Goal: Task Accomplishment & Management: Manage account settings

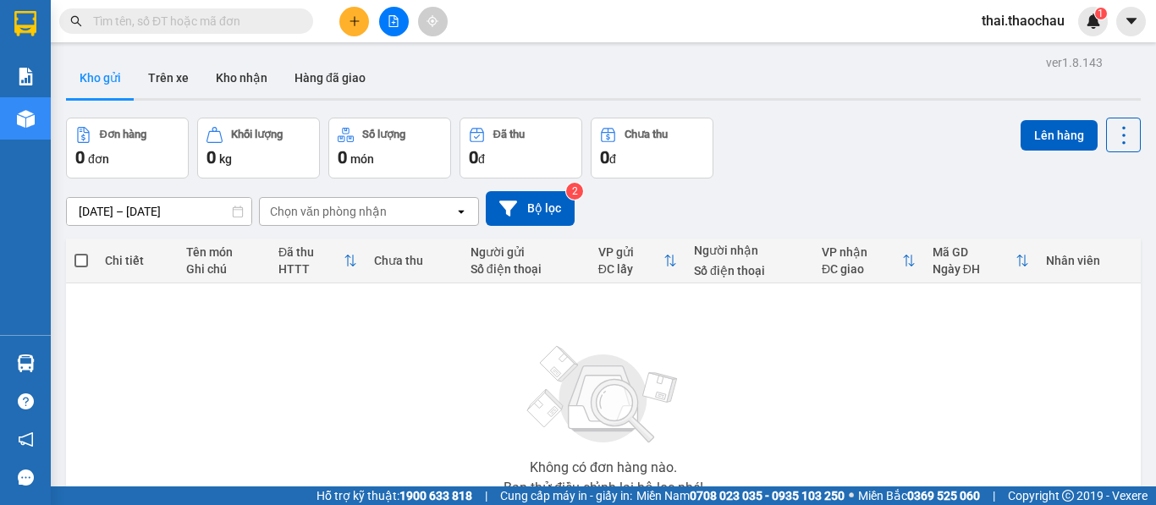
click at [1002, 26] on span "thai.thaochau" at bounding box center [1023, 20] width 110 height 21
click at [1000, 58] on span "Đăng xuất" at bounding box center [1032, 52] width 74 height 19
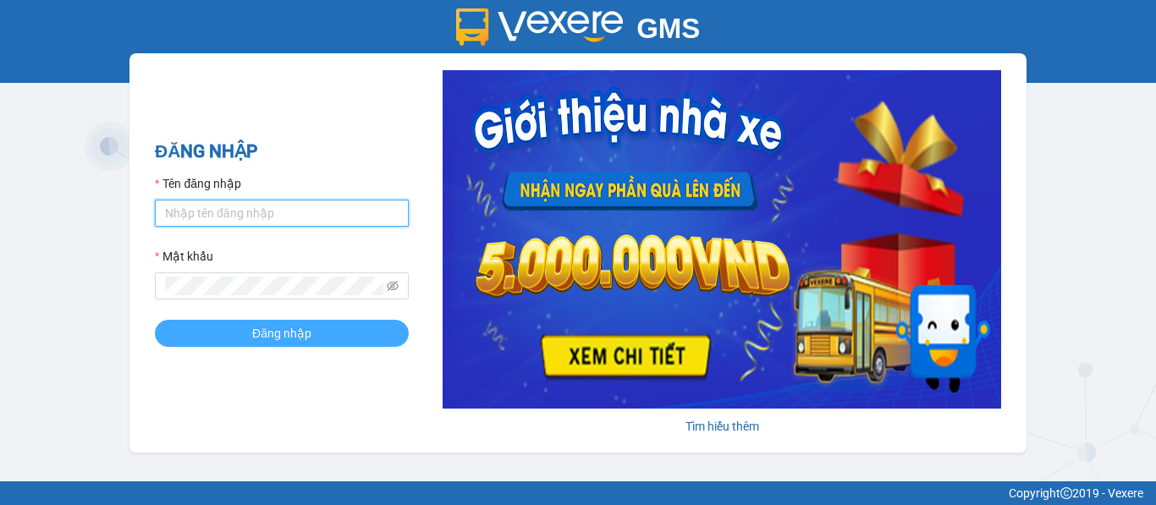
type input "saigon.thaochau"
click at [351, 324] on button "Đăng nhập" at bounding box center [282, 333] width 254 height 27
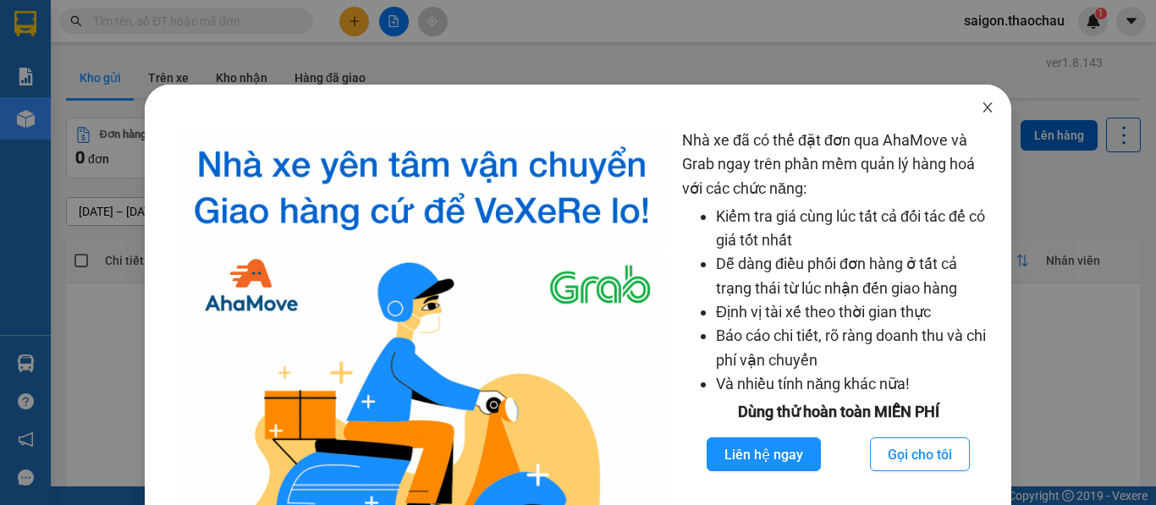
click at [984, 110] on icon "close" at bounding box center [988, 107] width 9 height 10
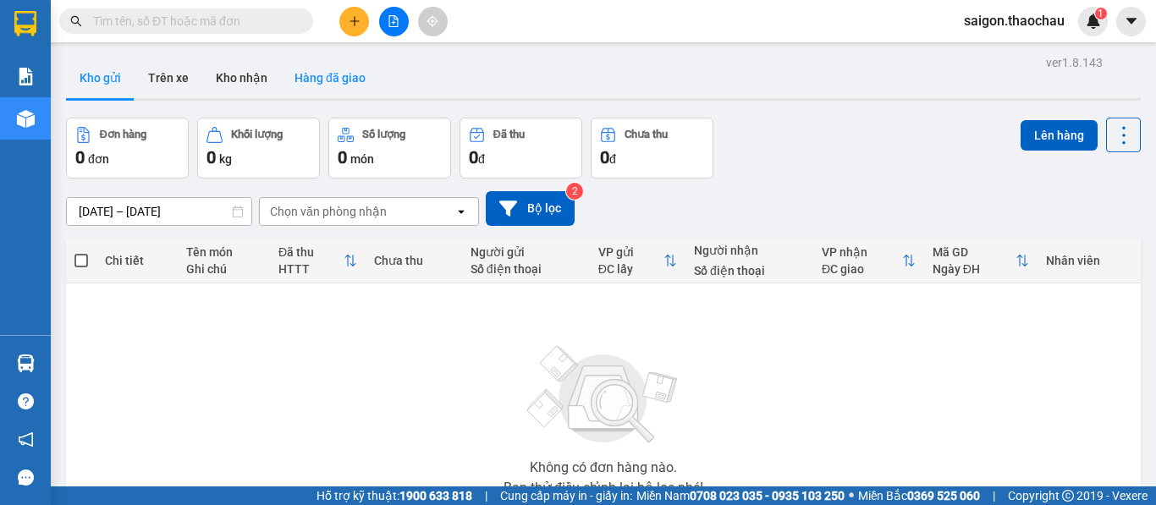
click at [341, 85] on button "Hàng đã giao" at bounding box center [330, 78] width 98 height 41
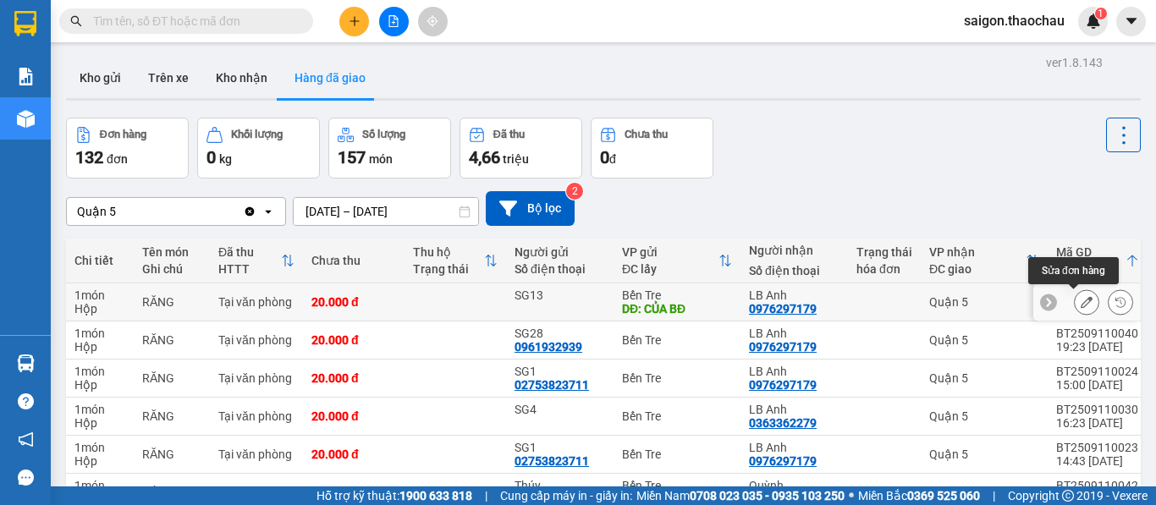
click at [1075, 298] on button at bounding box center [1087, 303] width 24 height 30
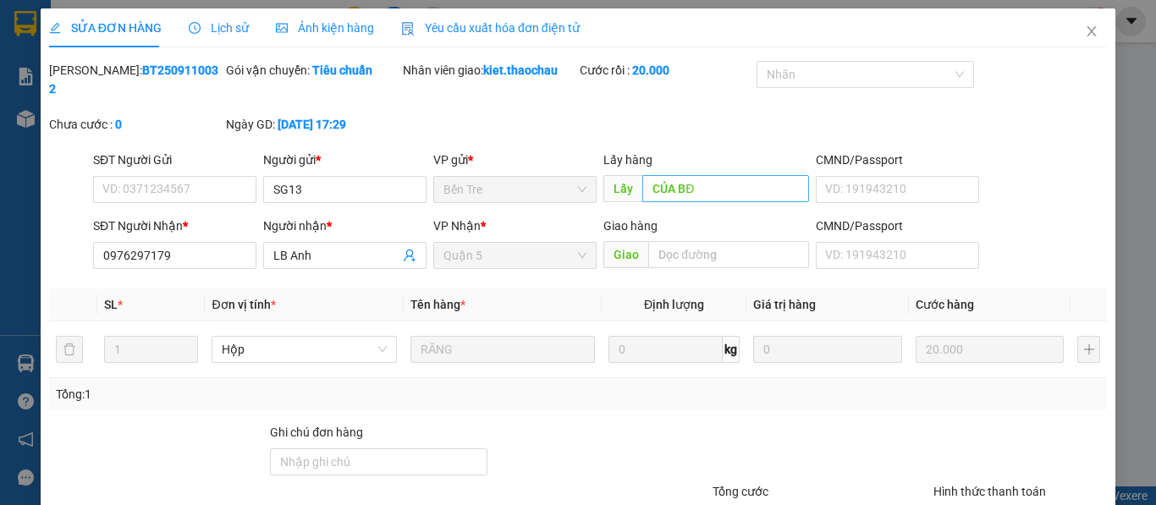
type input "SG13"
type input "CỦA BĐ"
type input "0976297179"
type input "LB Anh"
type input "20.000"
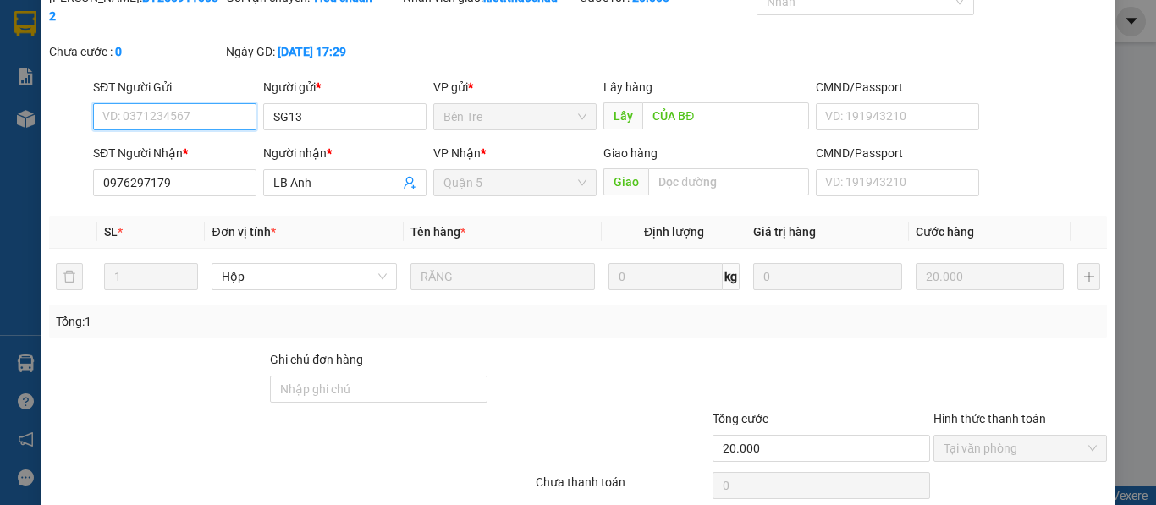
scroll to position [124, 0]
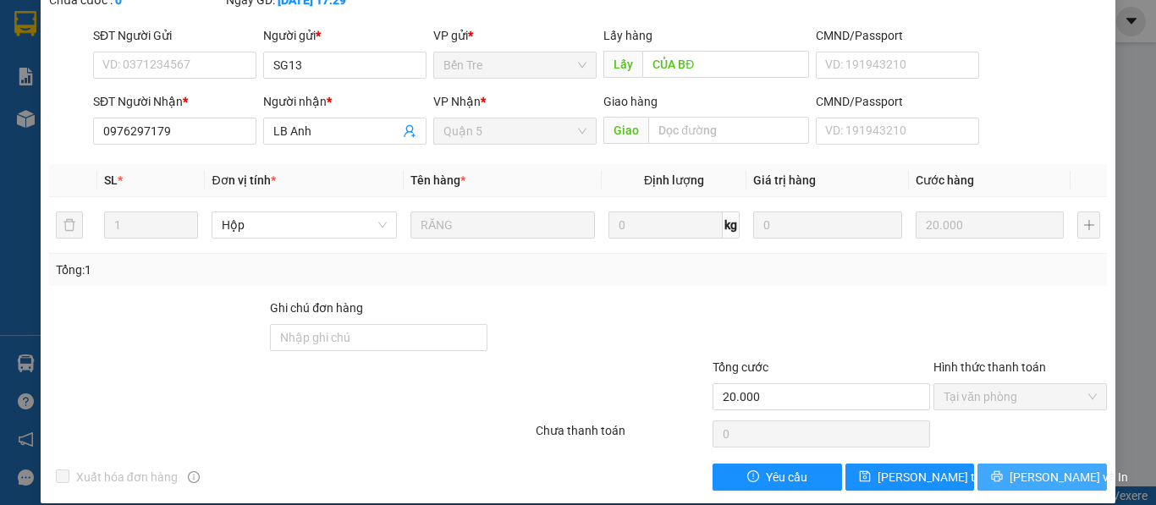
click at [984, 464] on button "Lưu và In" at bounding box center [1043, 477] width 130 height 27
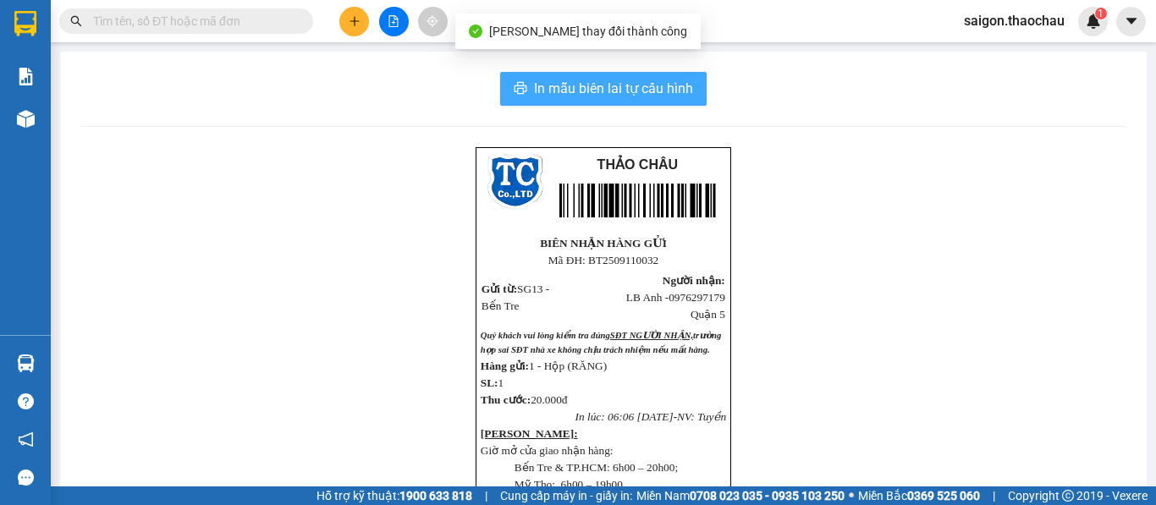
click at [638, 97] on span "In mẫu biên lai tự cấu hình" at bounding box center [613, 88] width 159 height 21
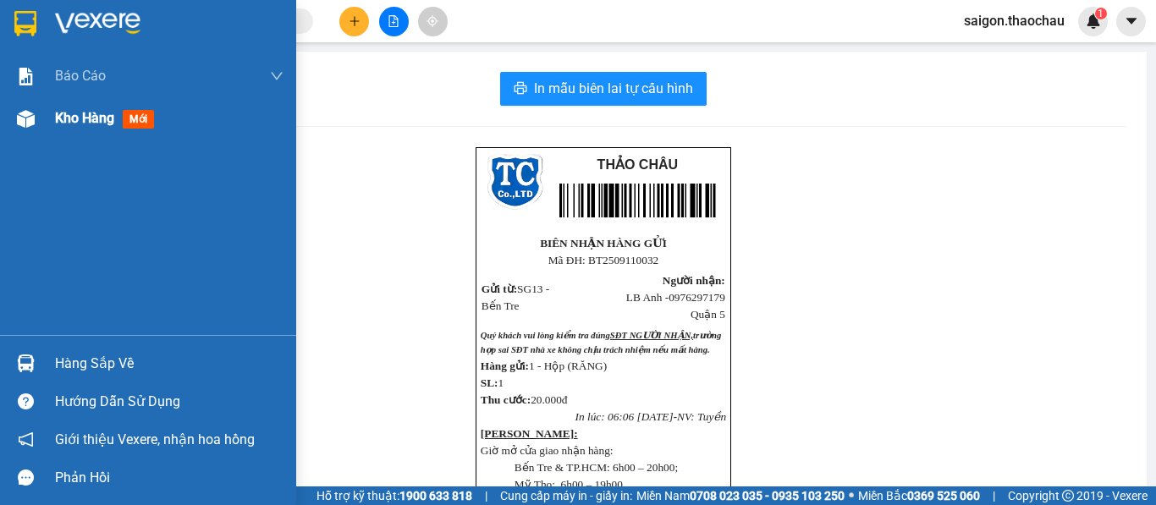
click at [70, 117] on span "Kho hàng" at bounding box center [84, 118] width 59 height 16
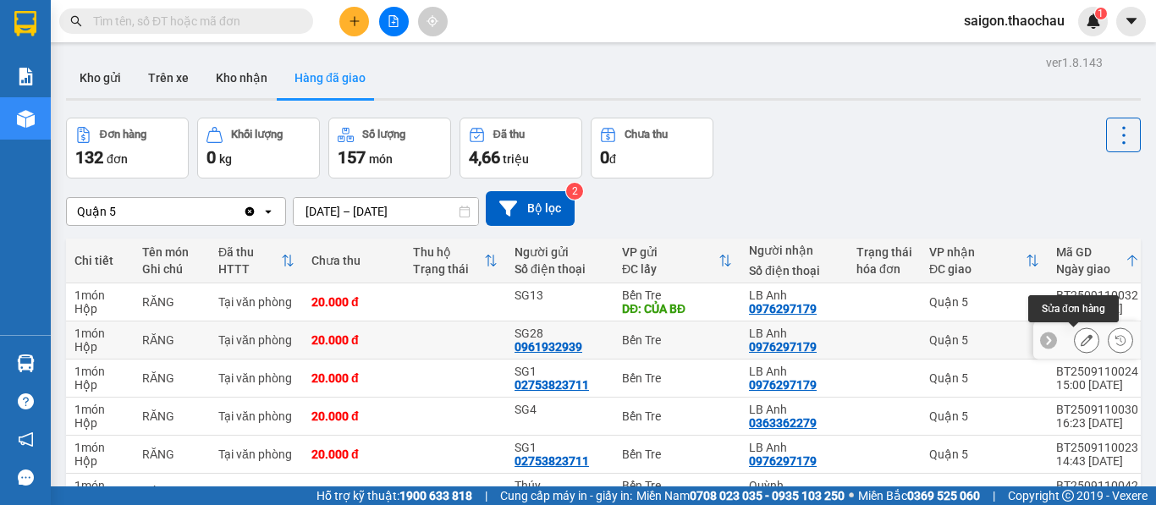
click at [1081, 339] on icon at bounding box center [1087, 340] width 12 height 12
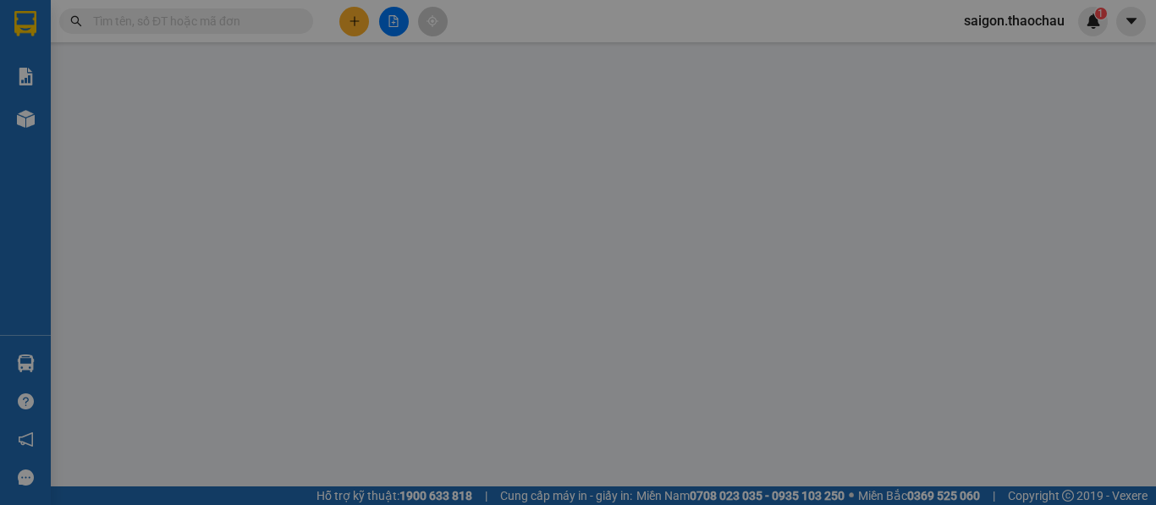
type input "0961932939"
type input "SG28"
type input "0976297179"
type input "LB Anh"
type input "20.000"
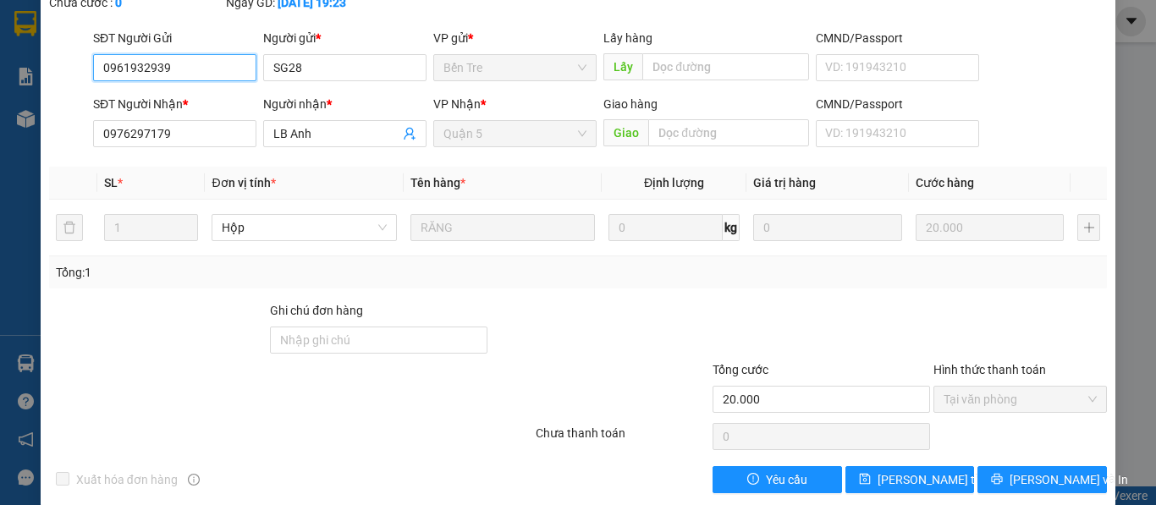
scroll to position [124, 0]
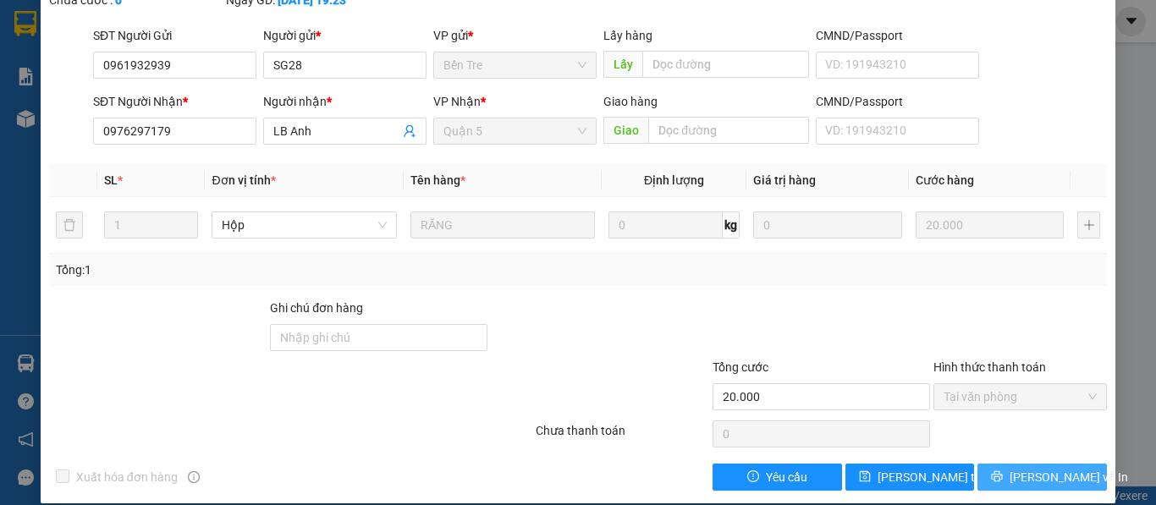
click at [984, 444] on div "Total Paid Fee 20.000 Total UnPaid Fee 0 Cash Collection Total Fee Mã ĐH: BT250…" at bounding box center [578, 214] width 1058 height 554
drag, startPoint x: 984, startPoint y: 451, endPoint x: 995, endPoint y: 474, distance: 25.4
click at [984, 464] on button "Lưu và In" at bounding box center [1043, 477] width 130 height 27
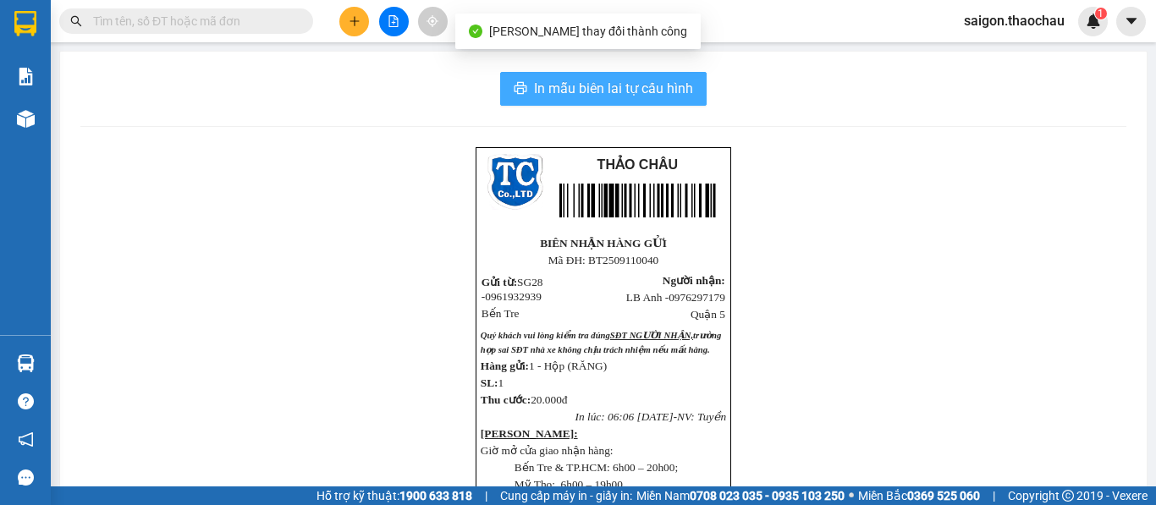
click at [687, 98] on button "In mẫu biên lai tự cấu hình" at bounding box center [603, 89] width 207 height 34
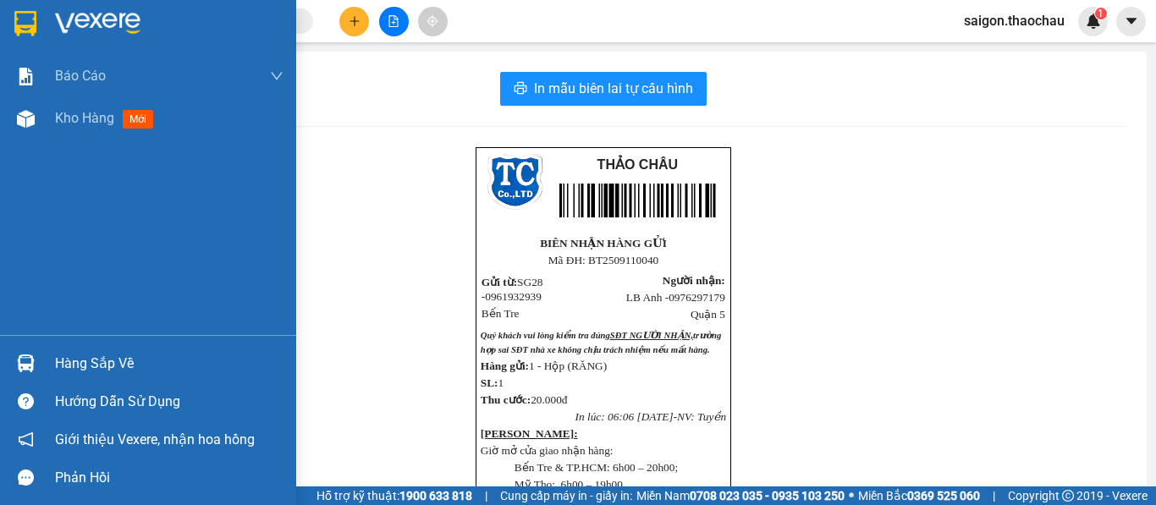
click at [37, 121] on div at bounding box center [26, 119] width 30 height 30
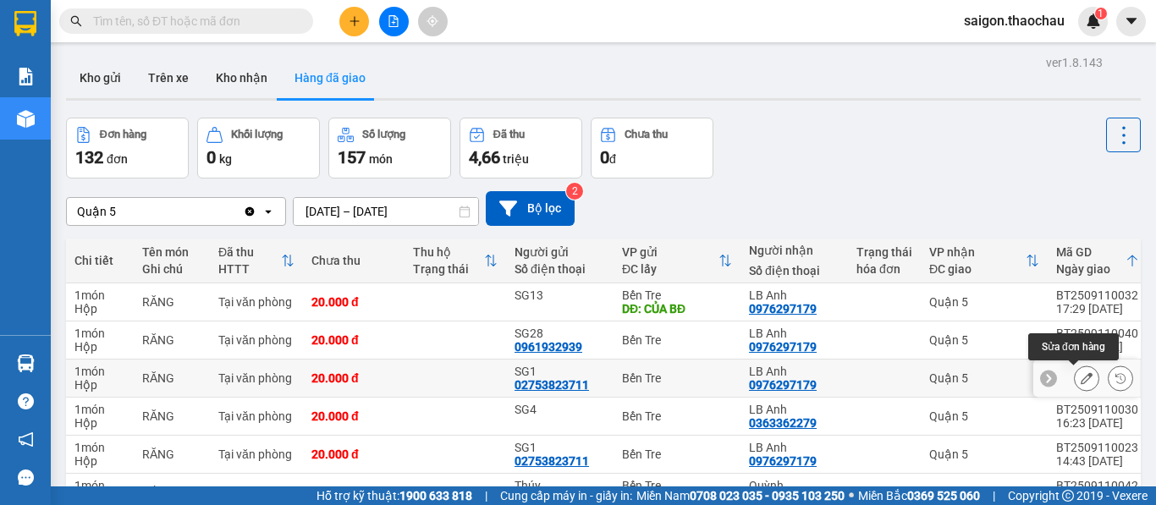
click at [1075, 364] on button at bounding box center [1087, 379] width 24 height 30
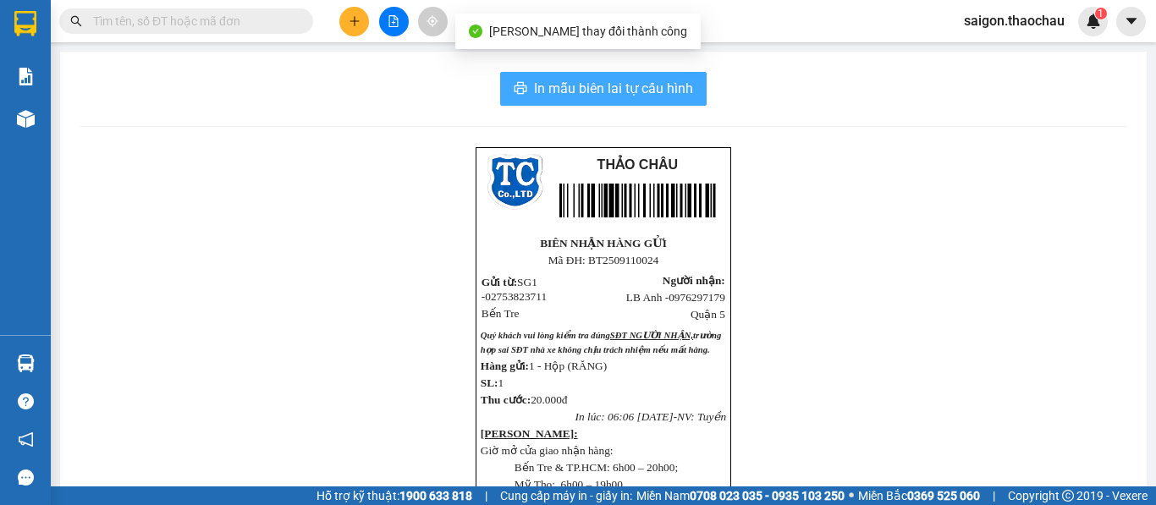
click at [579, 102] on button "In mẫu biên lai tự cấu hình" at bounding box center [603, 89] width 207 height 34
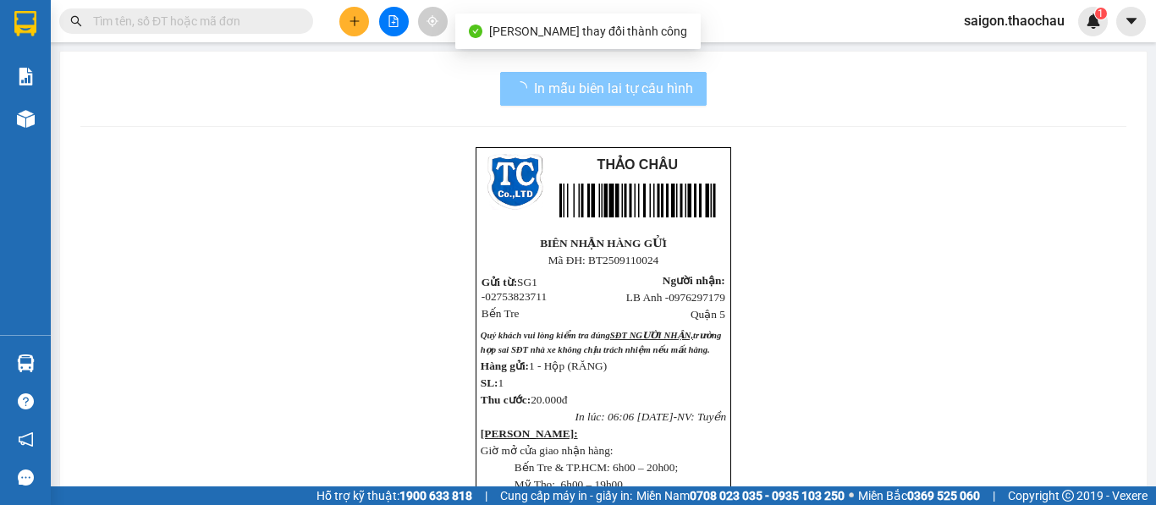
click at [24, 121] on img at bounding box center [26, 119] width 18 height 18
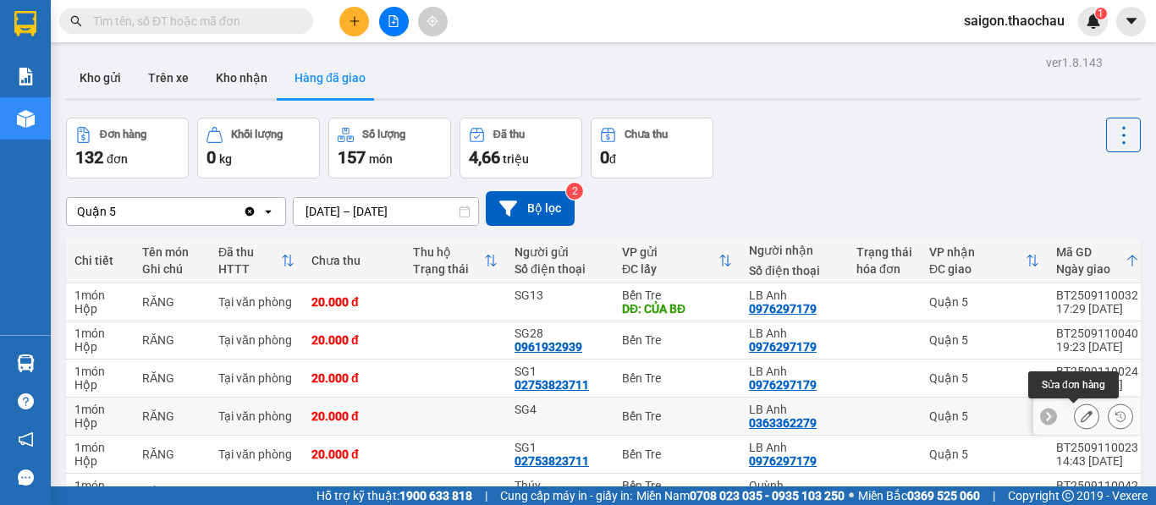
click at [1081, 411] on icon at bounding box center [1087, 417] width 12 height 12
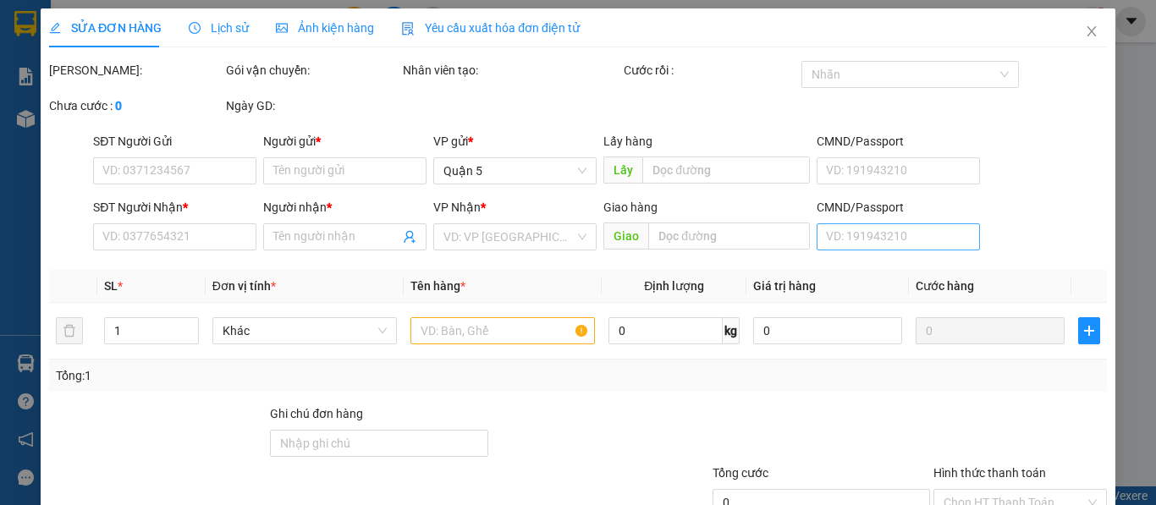
type input "SG4"
type input "0363362279"
type input "LB Anh"
type input "20.000"
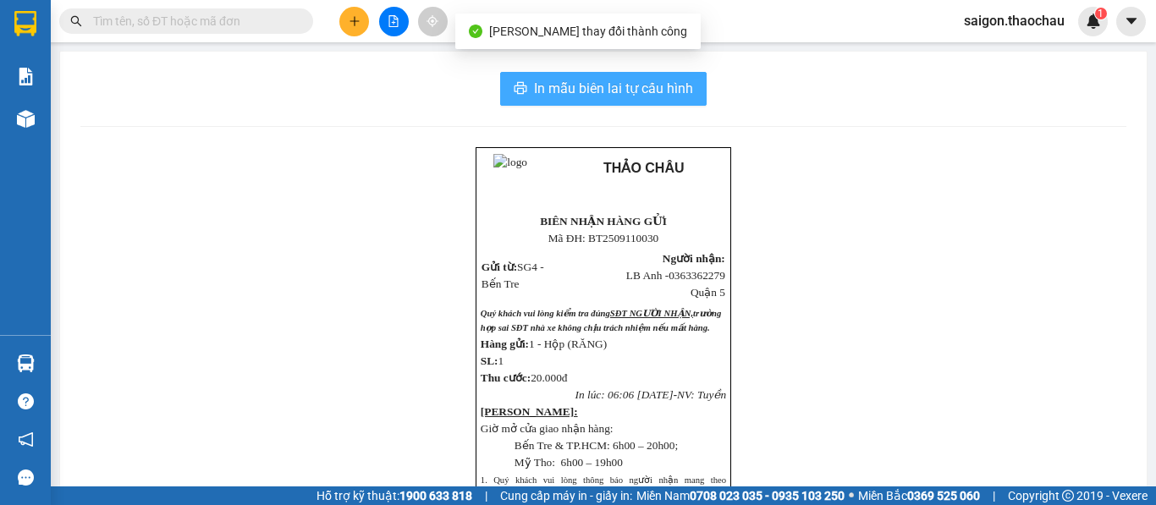
click at [560, 87] on span "In mẫu biên lai tự cấu hình" at bounding box center [613, 88] width 159 height 21
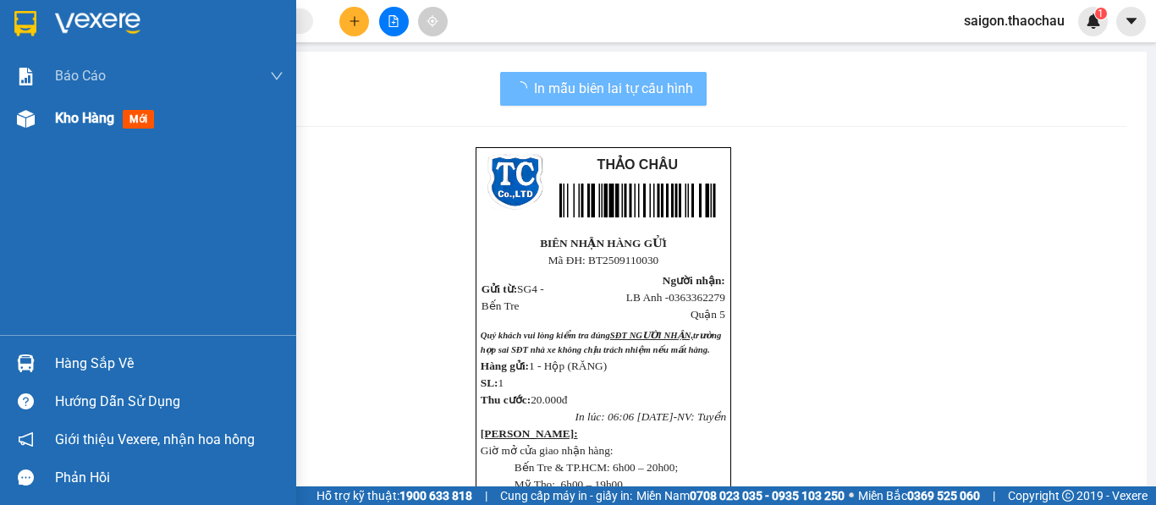
click at [36, 106] on div at bounding box center [26, 119] width 30 height 30
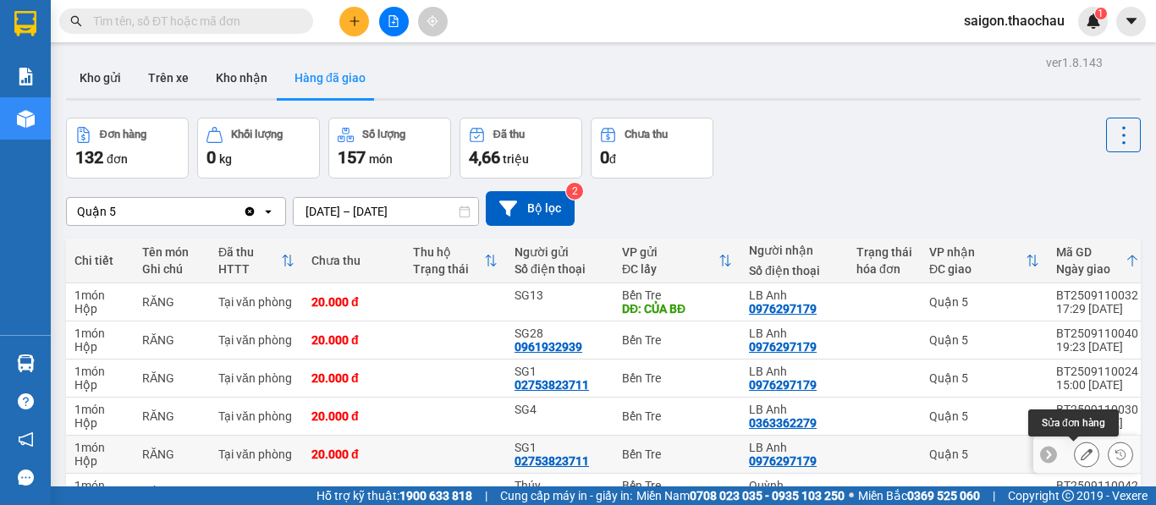
click at [1081, 449] on icon at bounding box center [1087, 455] width 12 height 12
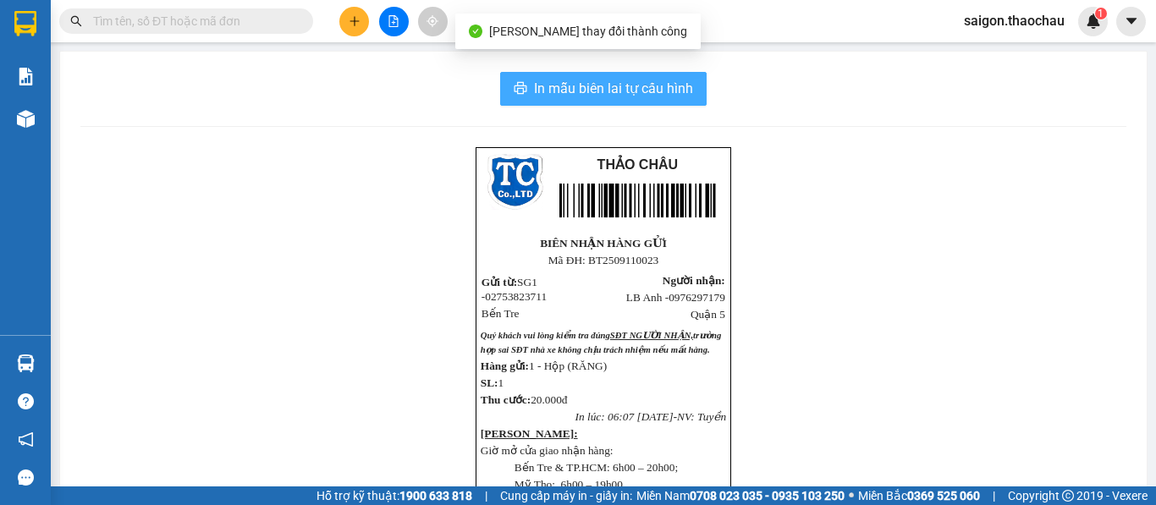
click at [659, 87] on span "In mẫu biên lai tự cấu hình" at bounding box center [613, 88] width 159 height 21
